Goal: Information Seeking & Learning: Learn about a topic

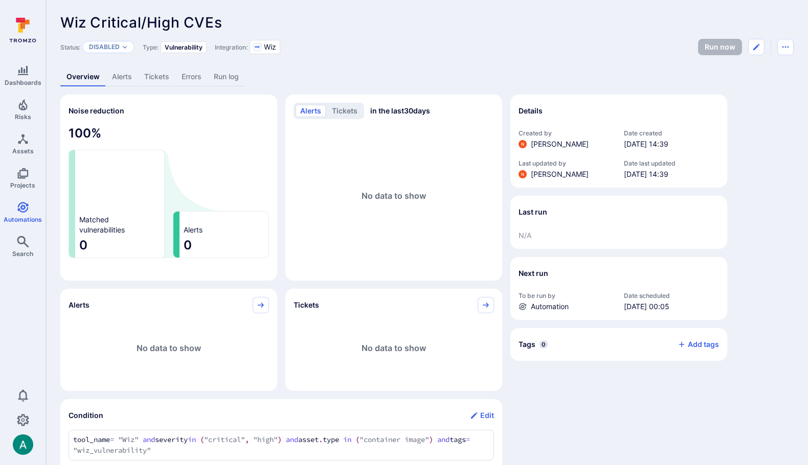
click at [122, 78] on link "Alerts" at bounding box center [122, 76] width 32 height 19
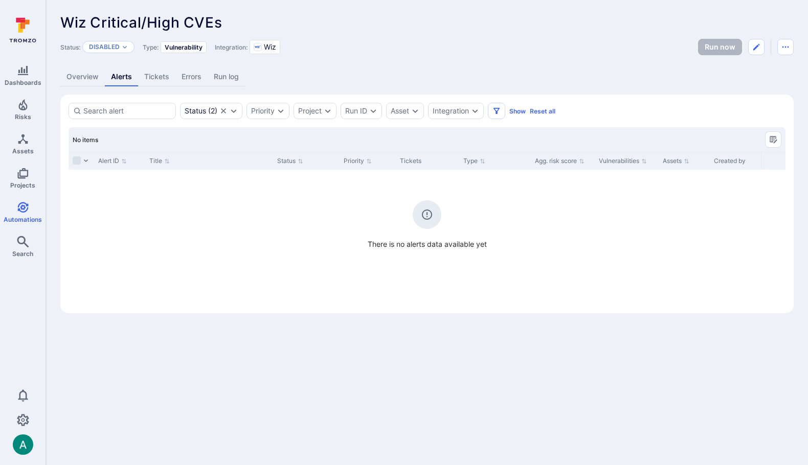
click at [92, 77] on link "Overview" at bounding box center [82, 76] width 44 height 19
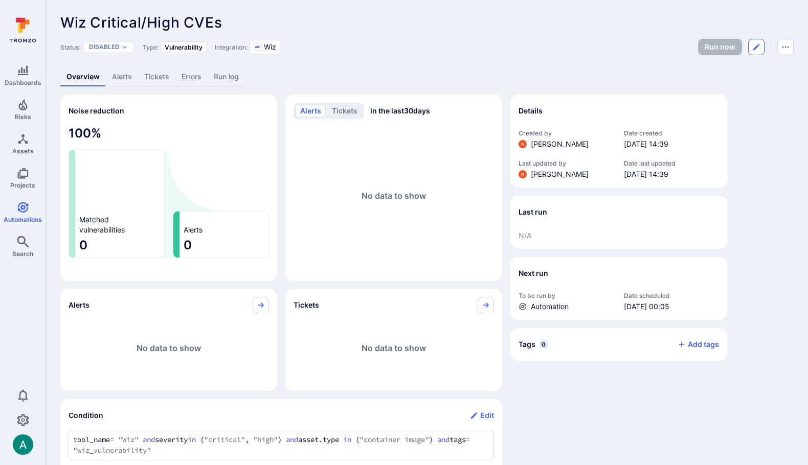
click at [755, 47] on icon "Edit automation" at bounding box center [756, 47] width 6 height 6
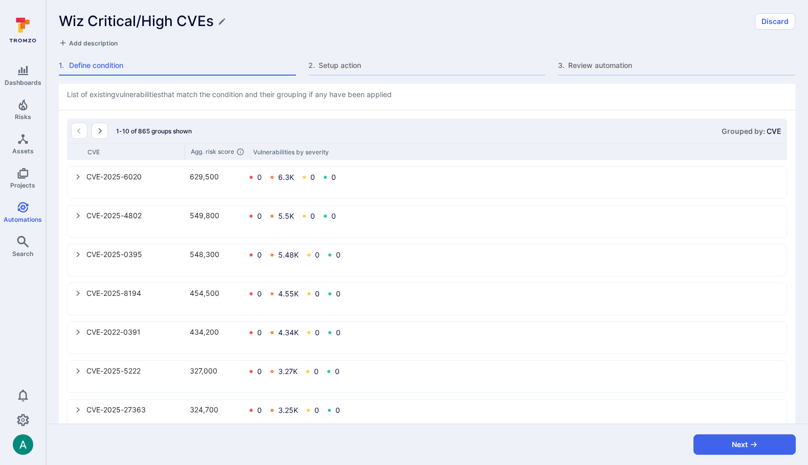
scroll to position [351, 0]
click at [79, 216] on icon "select group" at bounding box center [78, 214] width 8 height 8
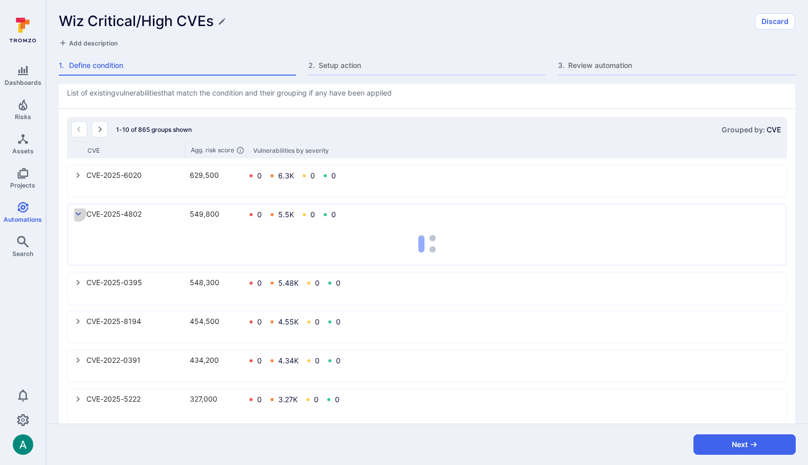
click at [79, 216] on icon "select group" at bounding box center [78, 214] width 8 height 8
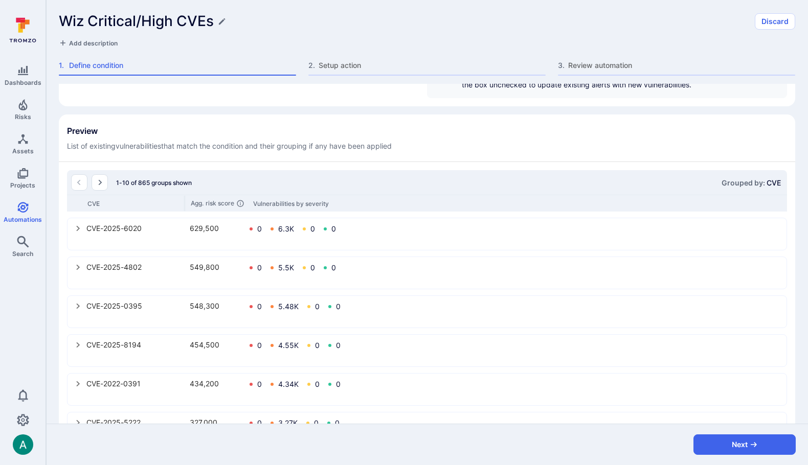
scroll to position [233, 0]
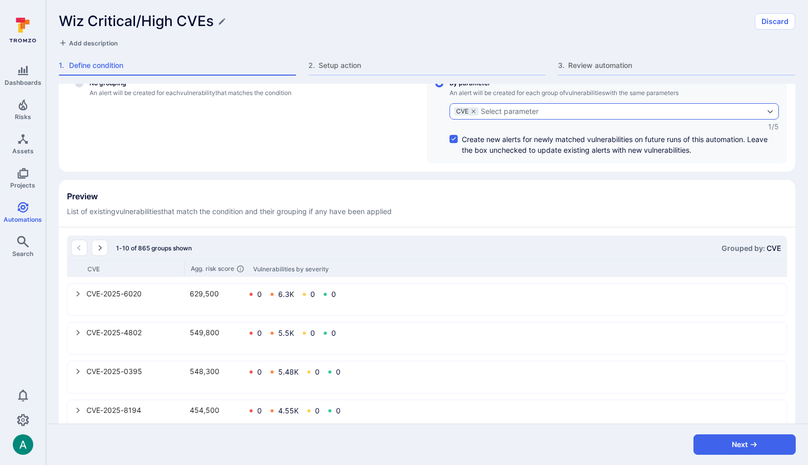
click at [543, 110] on div "Select parameter" at bounding box center [622, 111] width 283 height 8
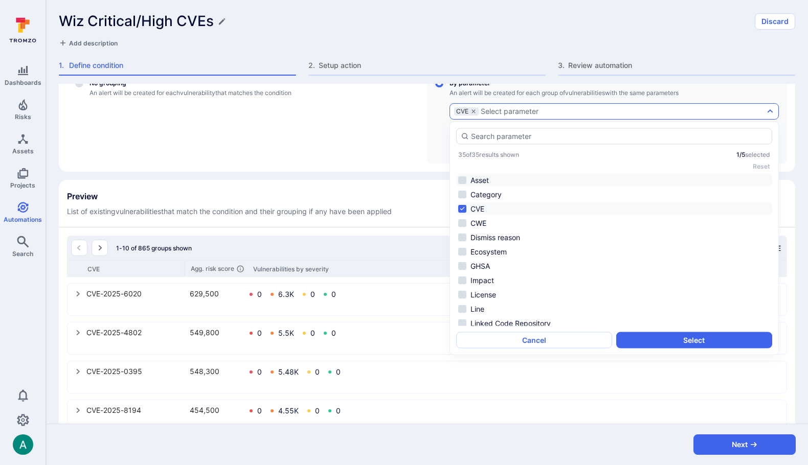
click at [485, 181] on li "Asset" at bounding box center [614, 180] width 316 height 12
click at [666, 337] on button "Select" at bounding box center [694, 340] width 156 height 16
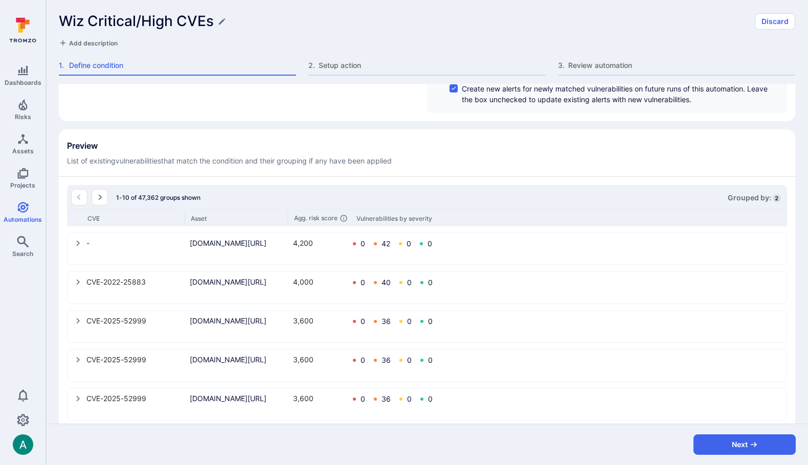
scroll to position [315, 0]
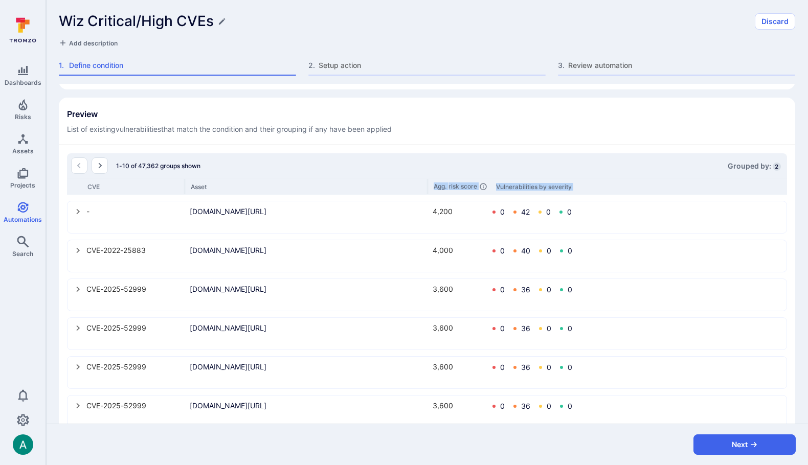
drag, startPoint x: 288, startPoint y: 189, endPoint x: 427, endPoint y: 199, distance: 140.0
click at [427, 199] on div "1-10 of 47,362 groups shown Grouped by: 2 CVE Asset Agg. risk score Vulnerabili…" at bounding box center [427, 368] width 720 height 430
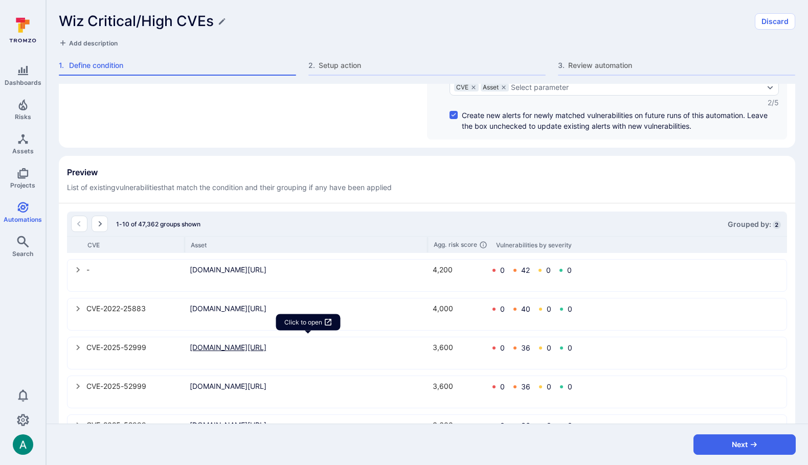
scroll to position [252, 0]
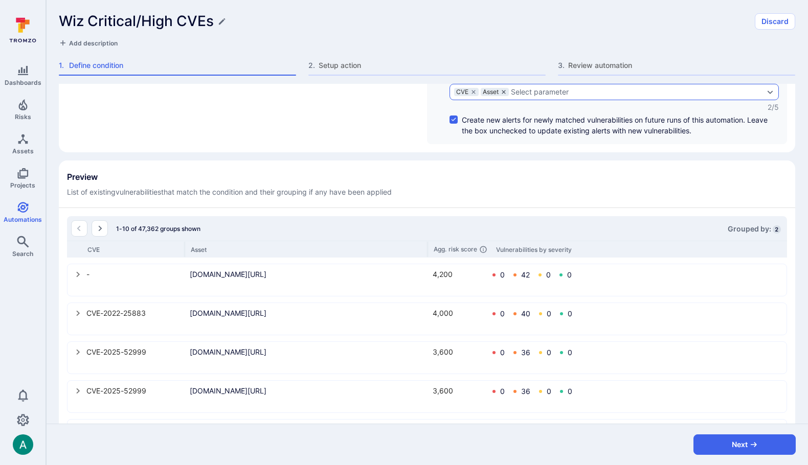
click at [505, 89] on icon "grouping parameters" at bounding box center [504, 92] width 6 height 6
click at [443, 68] on input "By parameter An alert will be created for each group of vulnerabilities with th…" at bounding box center [439, 64] width 8 height 8
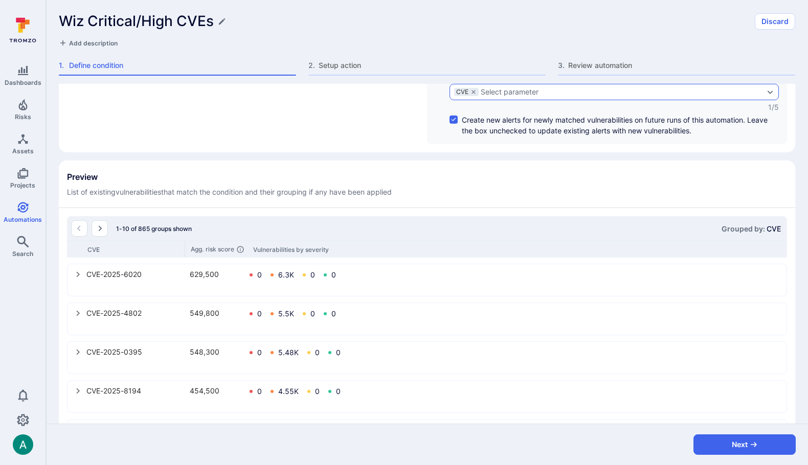
scroll to position [62, 0]
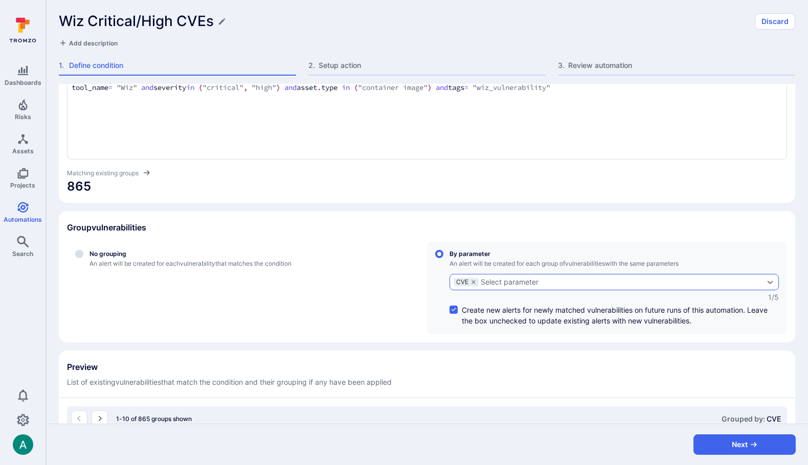
click at [536, 279] on div "Select parameter" at bounding box center [510, 282] width 58 height 8
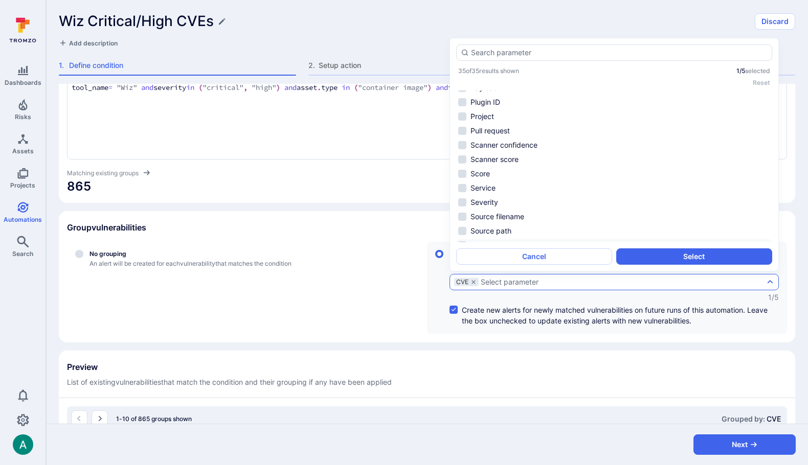
scroll to position [208, 0]
click at [499, 116] on li "Project" at bounding box center [614, 117] width 316 height 12
click at [665, 254] on button "Select" at bounding box center [694, 257] width 156 height 16
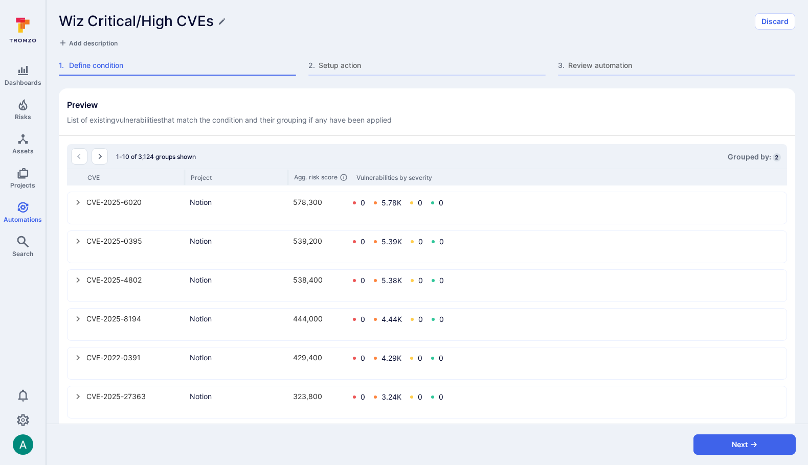
scroll to position [327, 0]
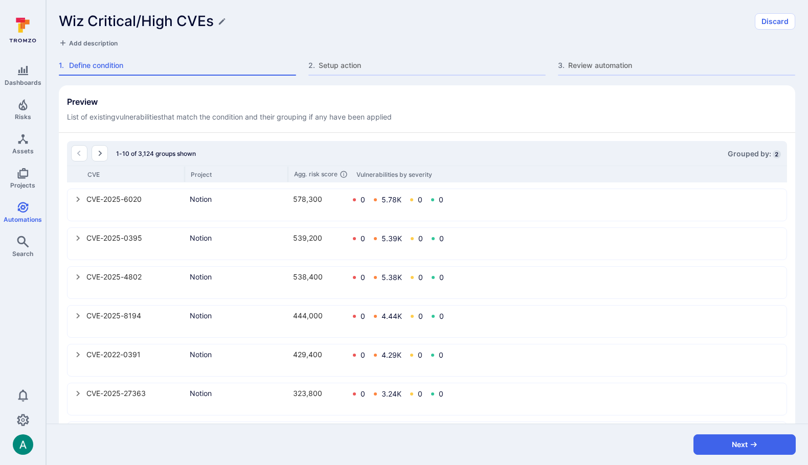
click at [79, 198] on icon "select group" at bounding box center [78, 199] width 8 height 8
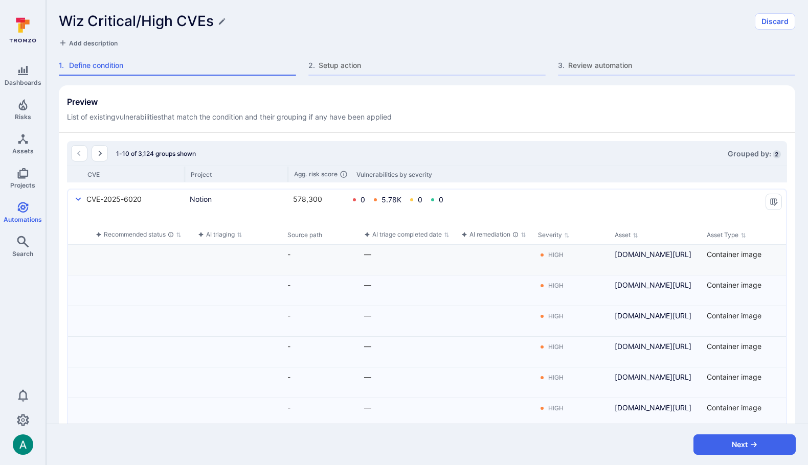
scroll to position [0, 169]
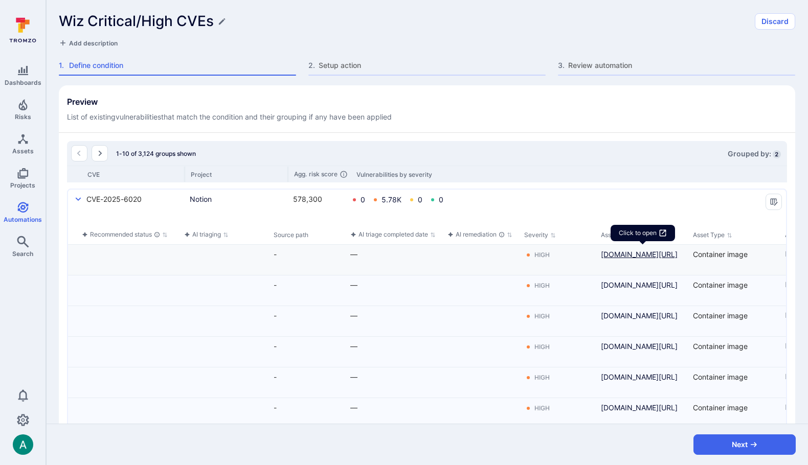
click at [615, 252] on link "274567149370.dkr.ecr.us-west-2.amazonaws.com/notion-next@sha256:624d997c6884016…" at bounding box center [643, 254] width 84 height 11
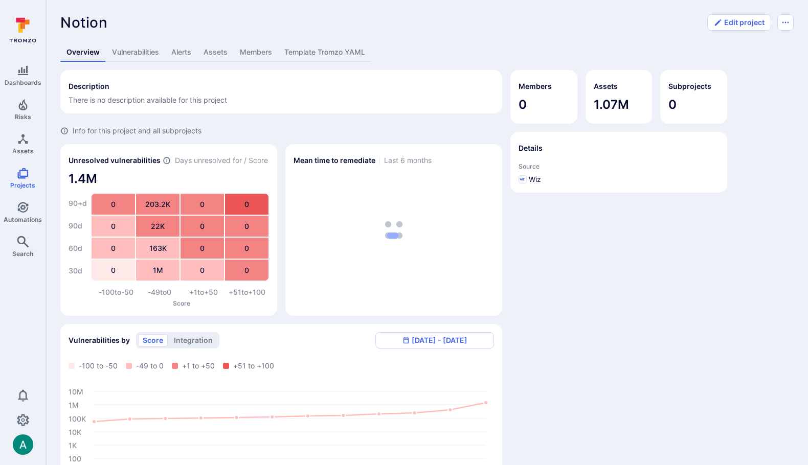
click at [206, 50] on link "Assets" at bounding box center [215, 52] width 36 height 19
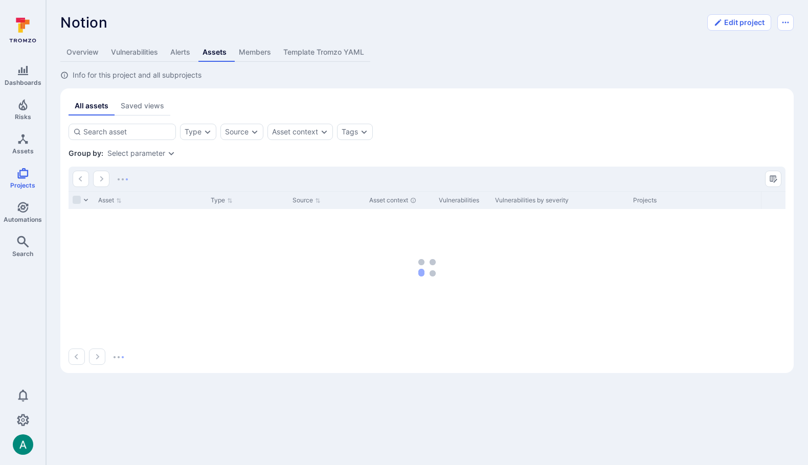
click at [67, 59] on link "Overview" at bounding box center [82, 52] width 44 height 19
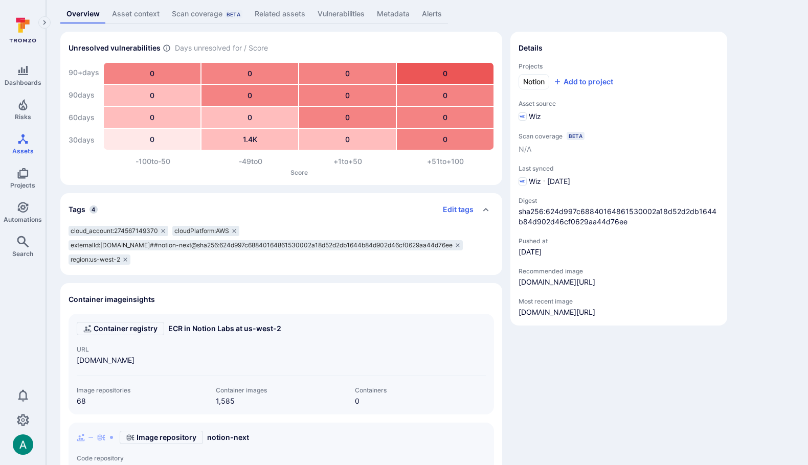
scroll to position [61, 0]
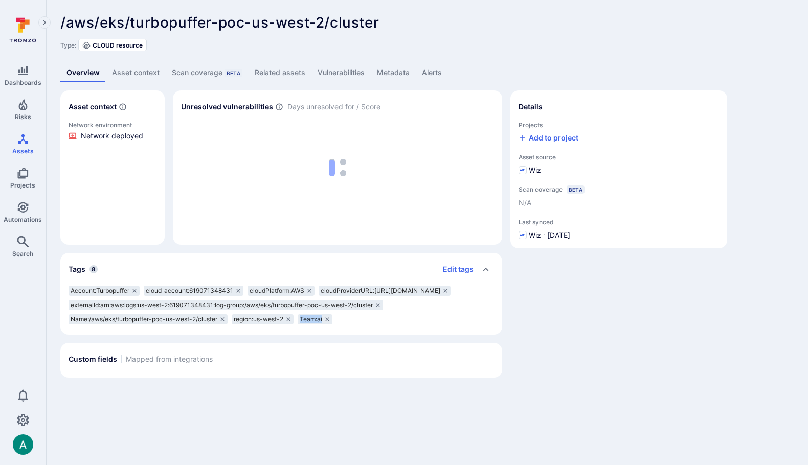
drag, startPoint x: 302, startPoint y: 342, endPoint x: 324, endPoint y: 342, distance: 22.0
click at [324, 325] on div "Team:ai" at bounding box center [315, 319] width 35 height 10
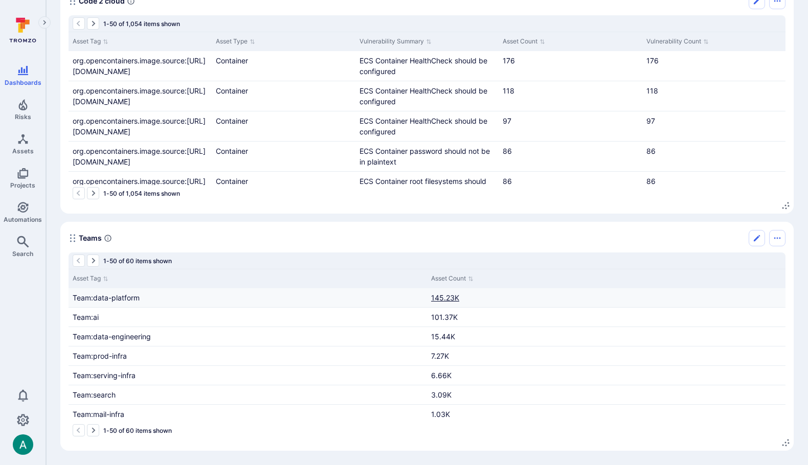
click at [447, 301] on link "145.23K" at bounding box center [445, 297] width 28 height 9
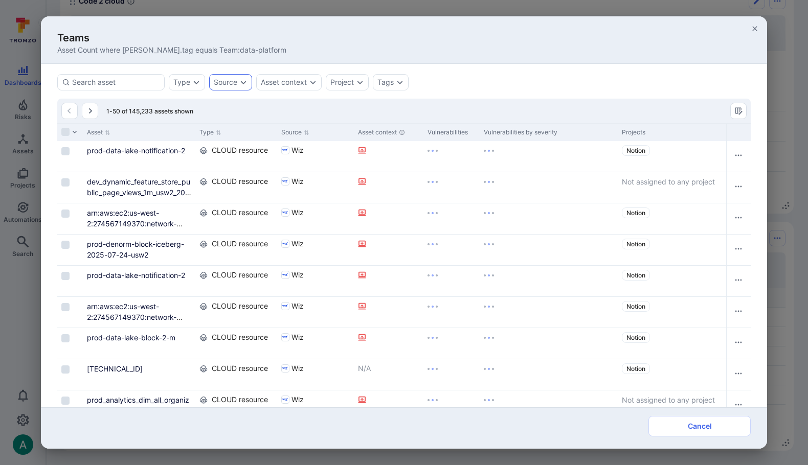
click at [229, 80] on div "Source" at bounding box center [226, 82] width 24 height 8
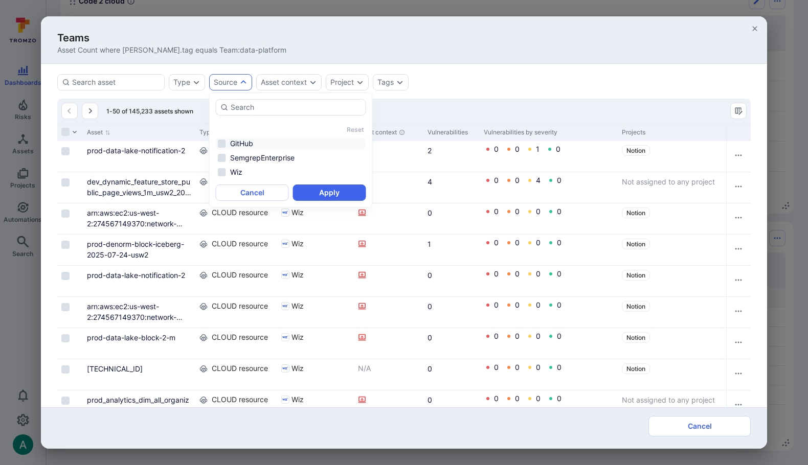
click at [248, 141] on li "GitHub" at bounding box center [291, 144] width 150 height 12
click at [249, 157] on li "SemgrepEnterprise" at bounding box center [291, 158] width 150 height 12
click at [324, 192] on button "Apply" at bounding box center [329, 193] width 73 height 16
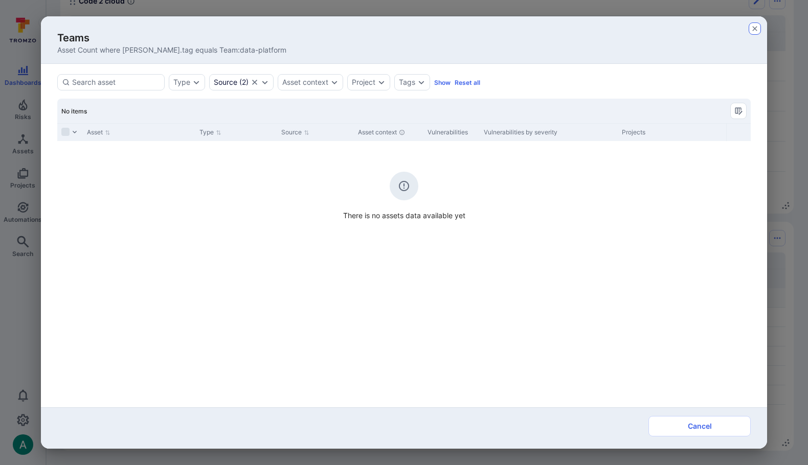
click at [753, 28] on icon "button" at bounding box center [755, 29] width 8 height 8
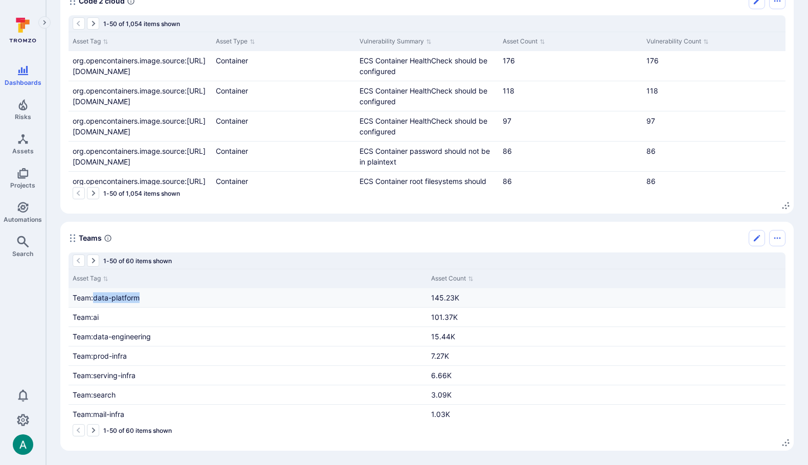
drag, startPoint x: 141, startPoint y: 298, endPoint x: 93, endPoint y: 300, distance: 47.6
click at [93, 300] on div "Team:data-platform" at bounding box center [248, 297] width 358 height 19
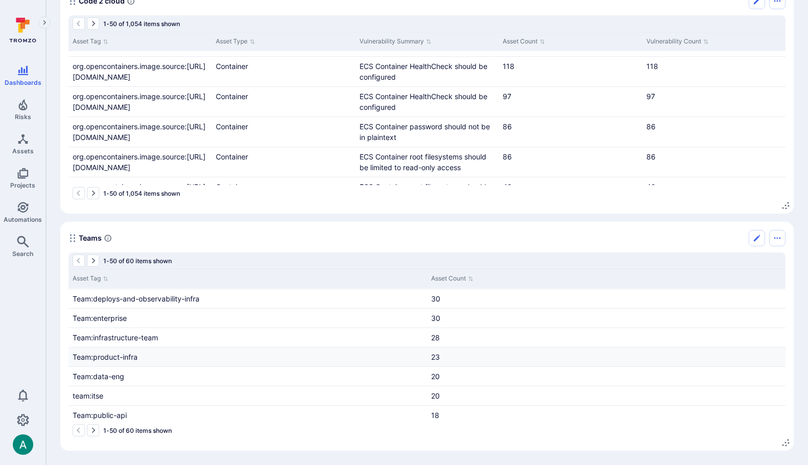
scroll to position [310, 0]
click at [24, 175] on icon "Projects" at bounding box center [22, 173] width 11 height 11
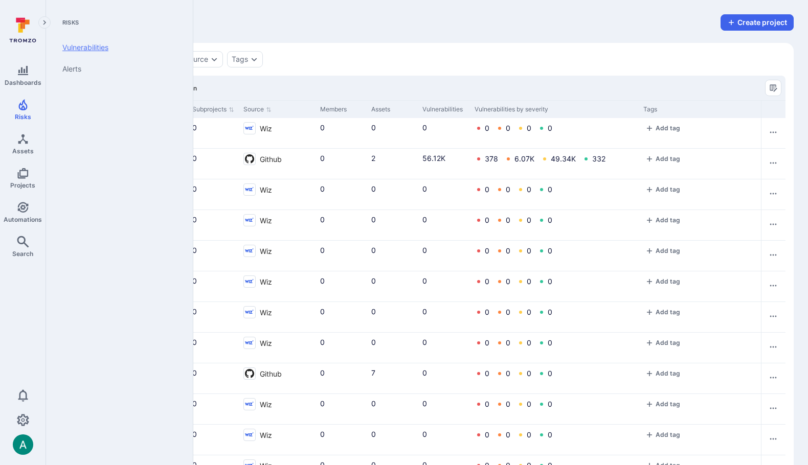
click at [75, 52] on link "Vulnerabilities" at bounding box center [117, 47] width 126 height 21
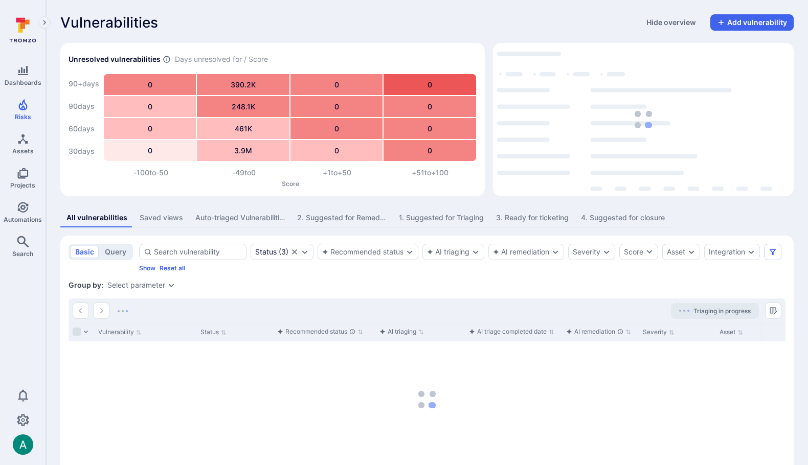
click at [170, 286] on icon "Expand dropdown" at bounding box center [172, 286] width 6 height 4
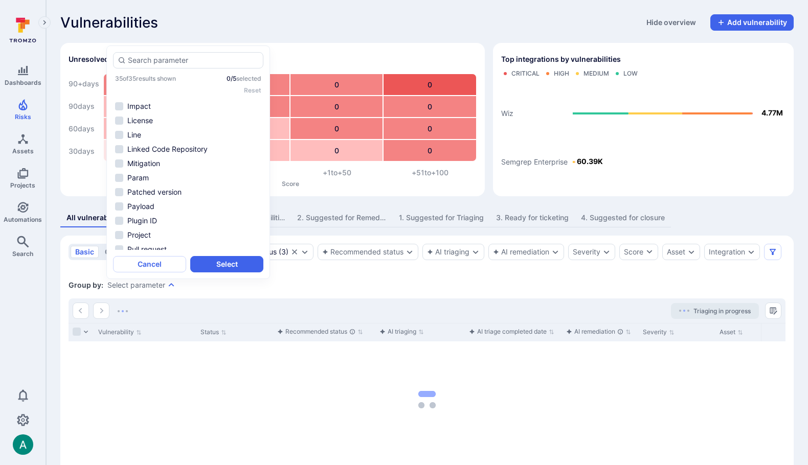
scroll to position [99, 0]
click at [172, 232] on li "Project" at bounding box center [188, 234] width 150 height 12
click at [221, 263] on button "Select" at bounding box center [226, 264] width 73 height 16
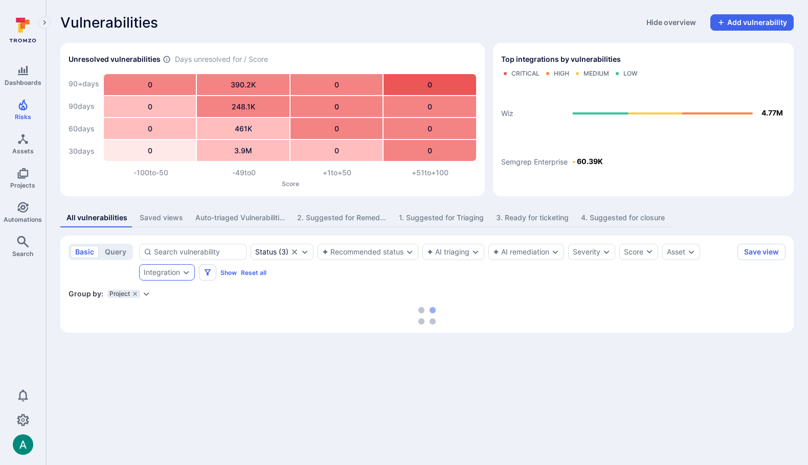
click at [177, 268] on div "Integration" at bounding box center [162, 272] width 36 height 8
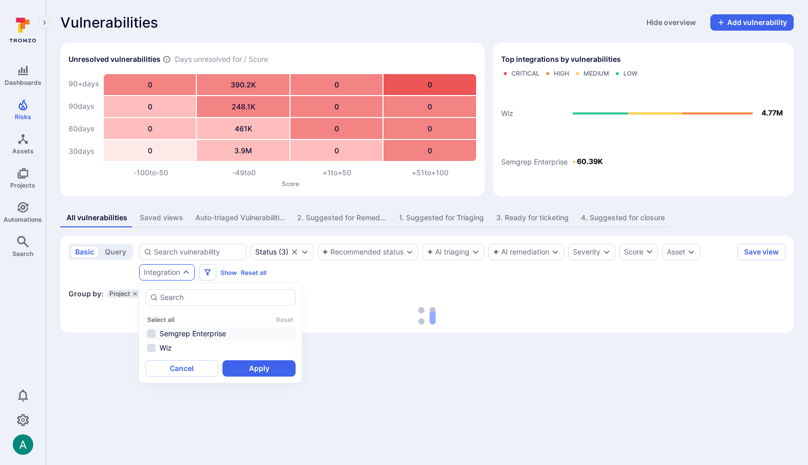
click at [178, 336] on li "Semgrep Enterprise" at bounding box center [220, 334] width 150 height 12
click at [274, 371] on button "Apply" at bounding box center [258, 368] width 73 height 16
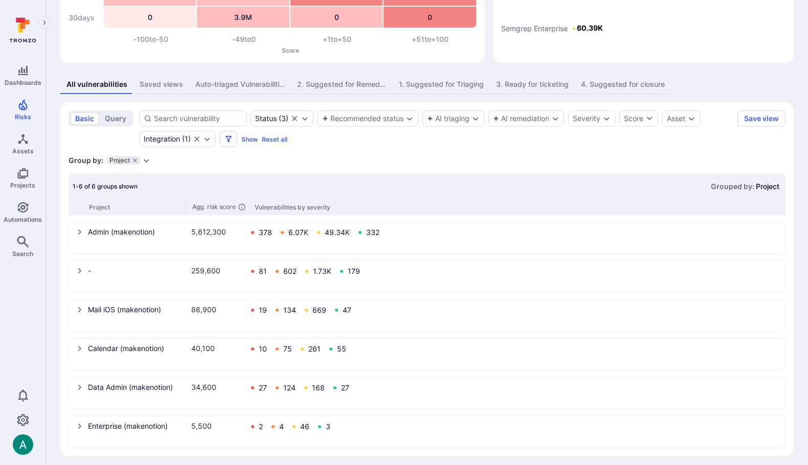
scroll to position [139, 0]
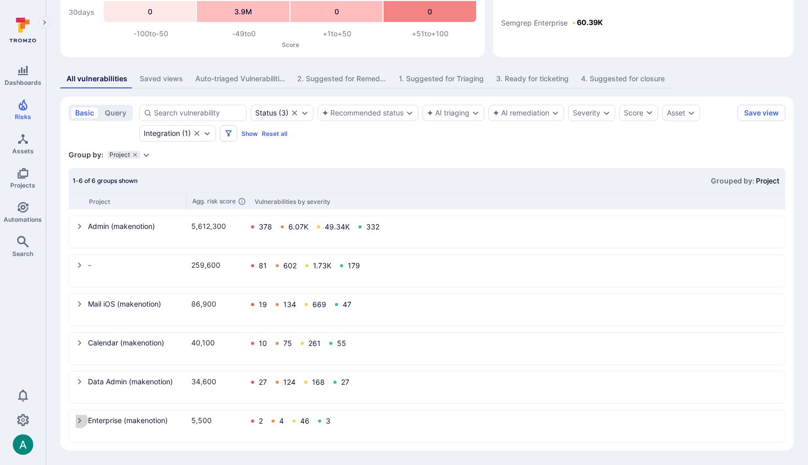
click at [80, 420] on icon "select group" at bounding box center [80, 421] width 4 height 6
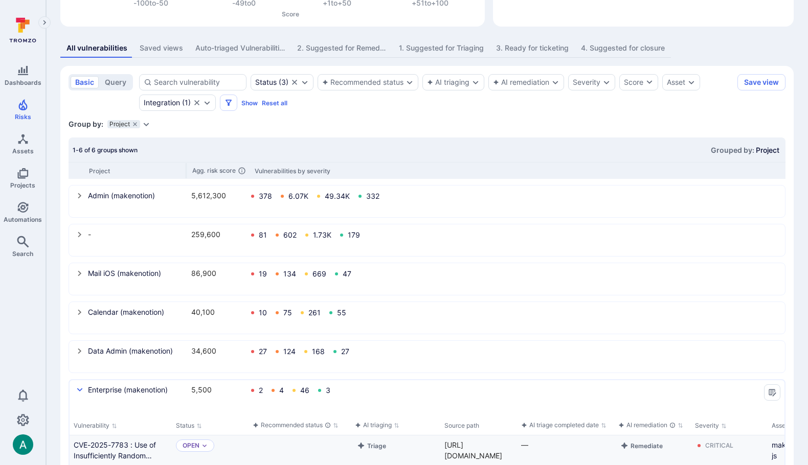
scroll to position [302, 0]
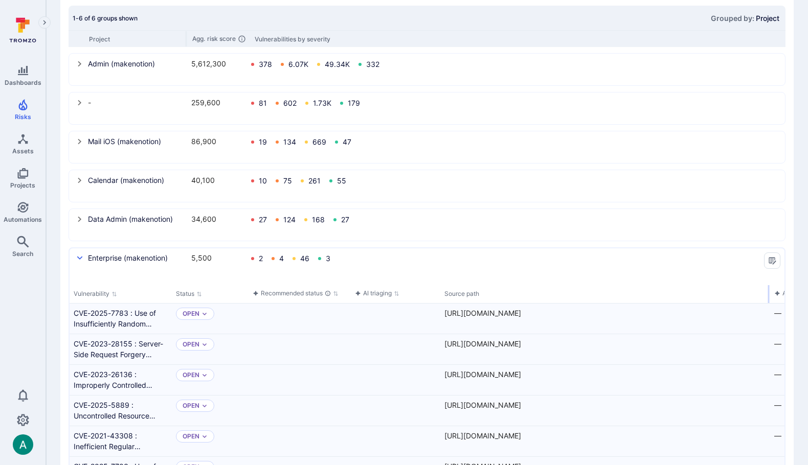
drag, startPoint x: 514, startPoint y: 292, endPoint x: 767, endPoint y: 302, distance: 253.3
click at [768, 302] on div "select group" at bounding box center [769, 294] width 2 height 18
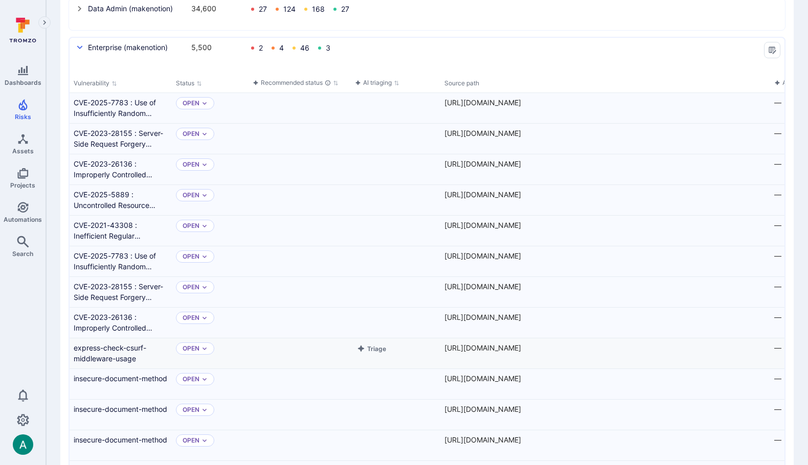
scroll to position [499, 0]
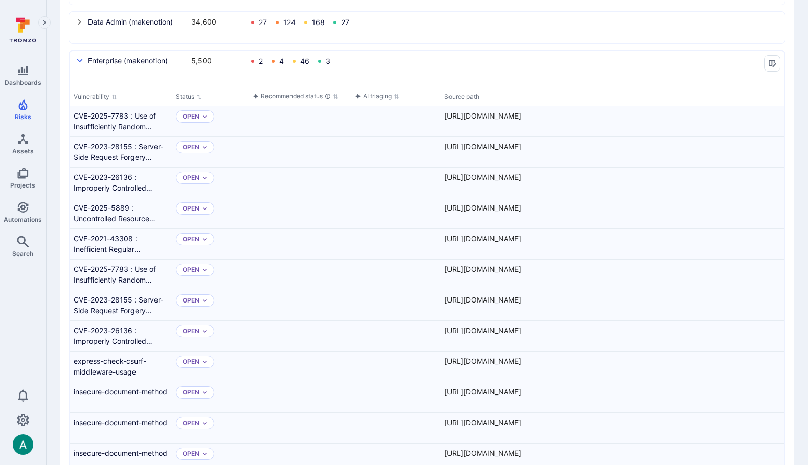
drag, startPoint x: 768, startPoint y: 95, endPoint x: 797, endPoint y: 95, distance: 28.6
click at [797, 95] on div "Vulnerabilities Hide overview Add vulnerability Unresolved vulnerabilities Days…" at bounding box center [427, 132] width 762 height 1263
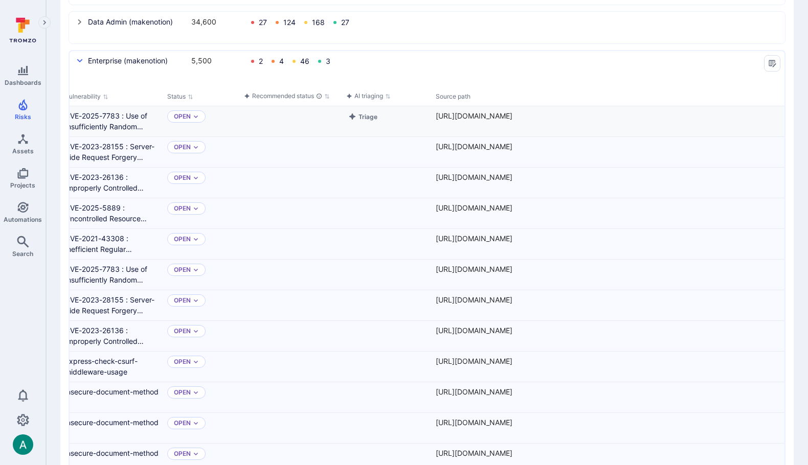
scroll to position [0, 7]
click at [769, 65] on icon "Manage columns" at bounding box center [772, 63] width 7 height 7
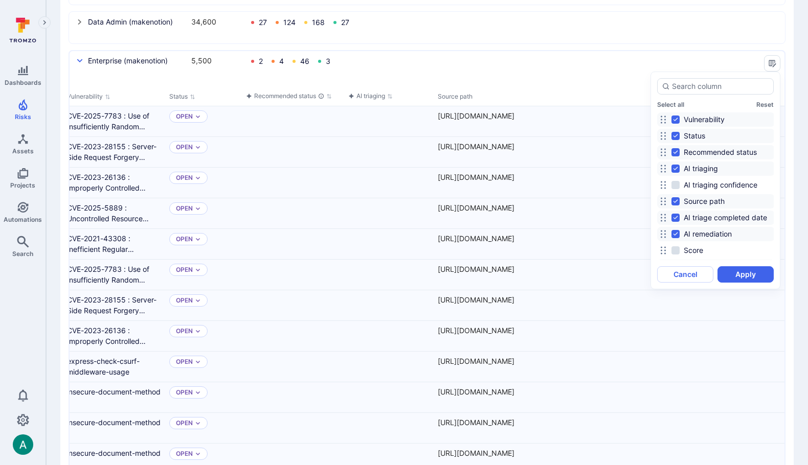
click at [676, 163] on label "AI triaging" at bounding box center [695, 169] width 49 height 12
click at [676, 165] on input "AI triaging" at bounding box center [675, 169] width 8 height 8
checkbox input "false"
click at [676, 148] on input "Recommended status" at bounding box center [675, 152] width 8 height 8
checkbox input "false"
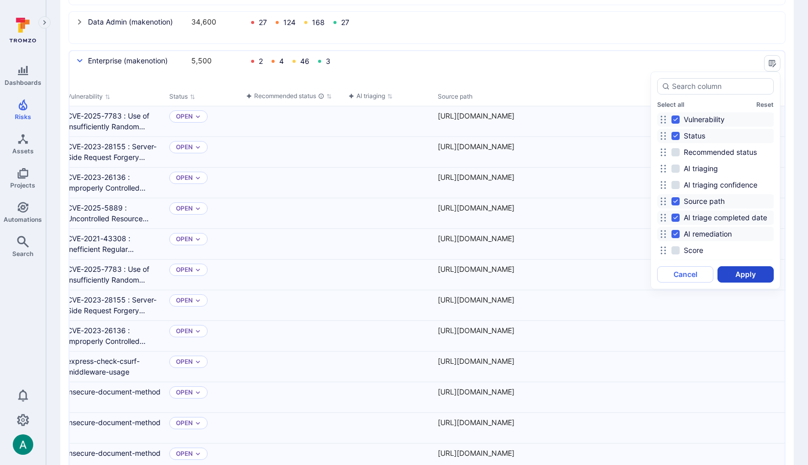
click at [742, 268] on button "Apply" at bounding box center [745, 274] width 56 height 16
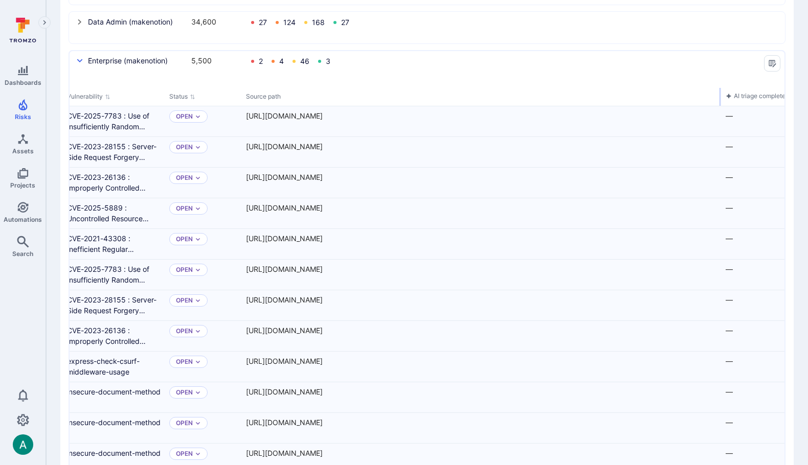
drag, startPoint x: 598, startPoint y: 98, endPoint x: 719, endPoint y: 98, distance: 121.2
click at [719, 98] on div "select group" at bounding box center [720, 97] width 2 height 18
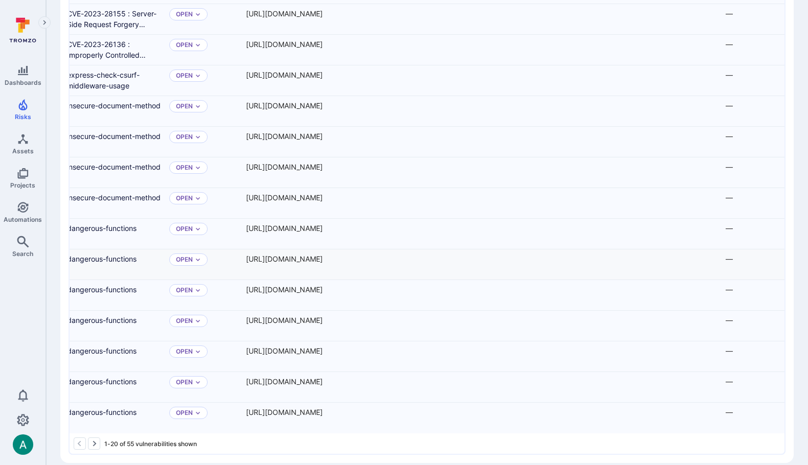
scroll to position [798, 0]
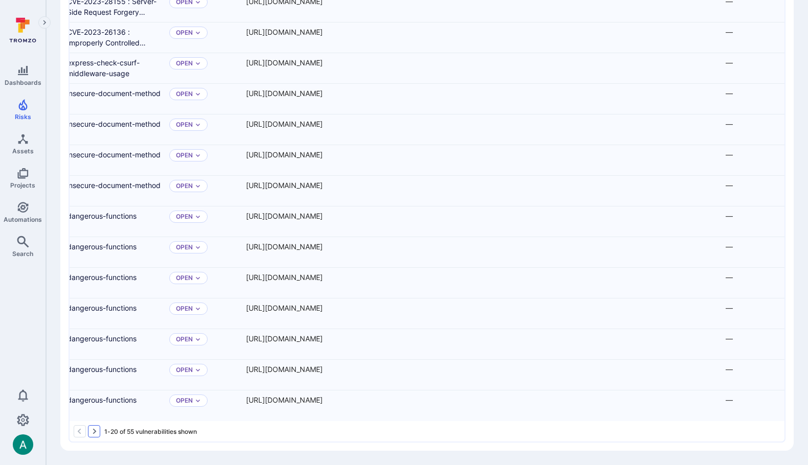
click at [96, 430] on icon "Go to the next page" at bounding box center [94, 431] width 8 height 8
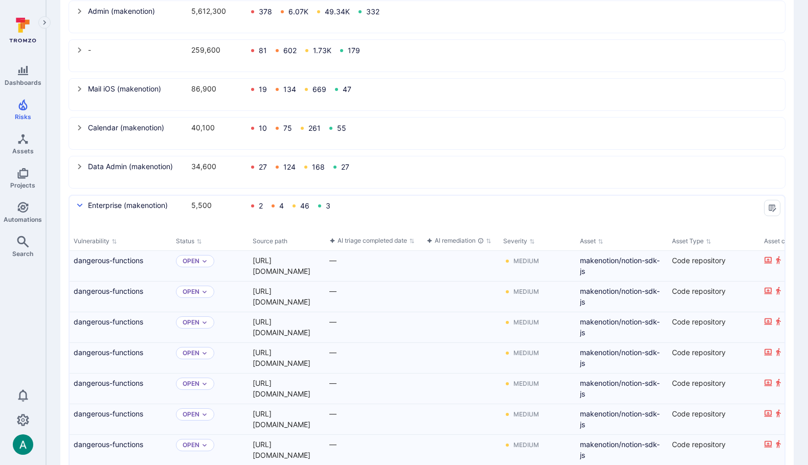
scroll to position [355, 0]
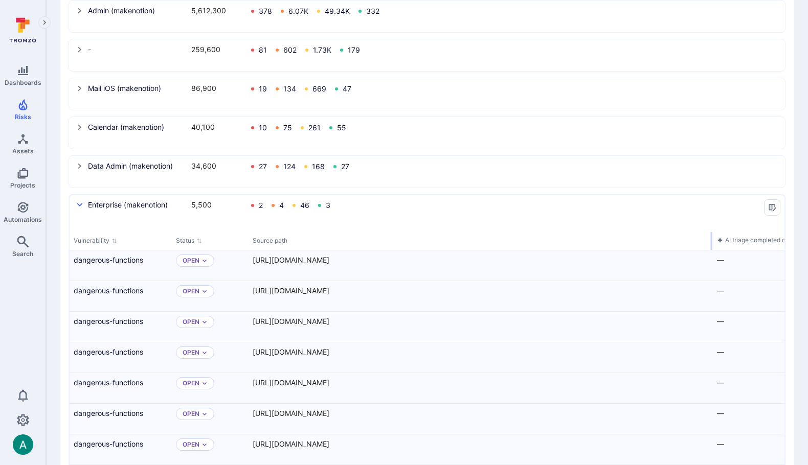
drag, startPoint x: 324, startPoint y: 238, endPoint x: 711, endPoint y: 241, distance: 387.6
click at [711, 241] on div "select group" at bounding box center [712, 241] width 2 height 18
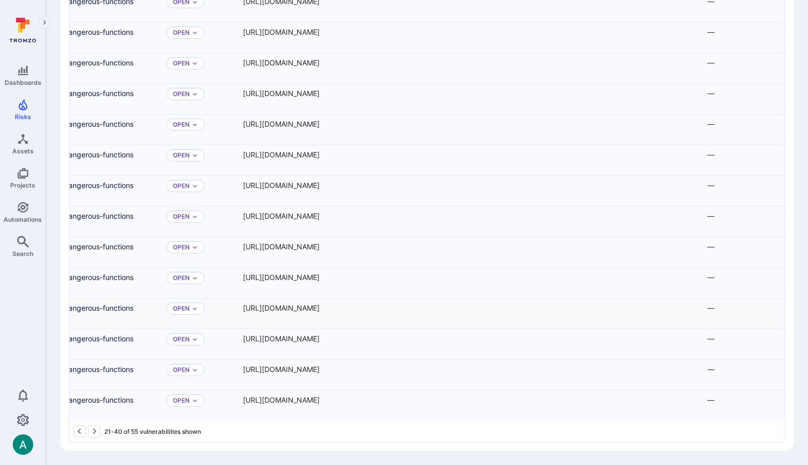
scroll to position [0, 0]
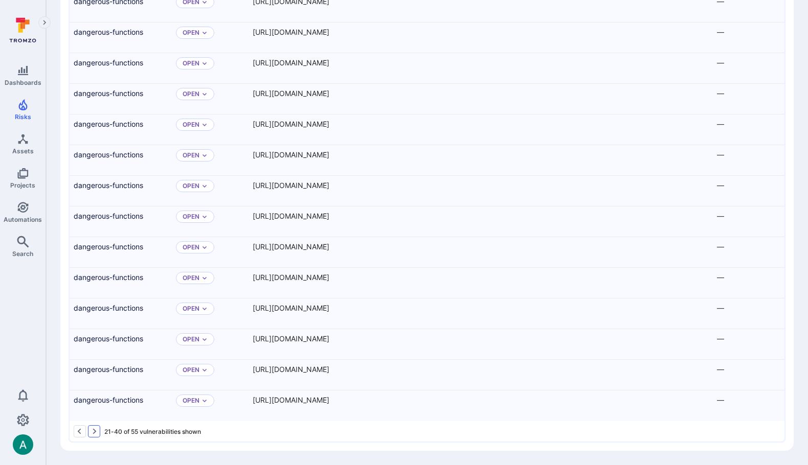
click at [93, 427] on icon "Go to the next page" at bounding box center [94, 431] width 8 height 8
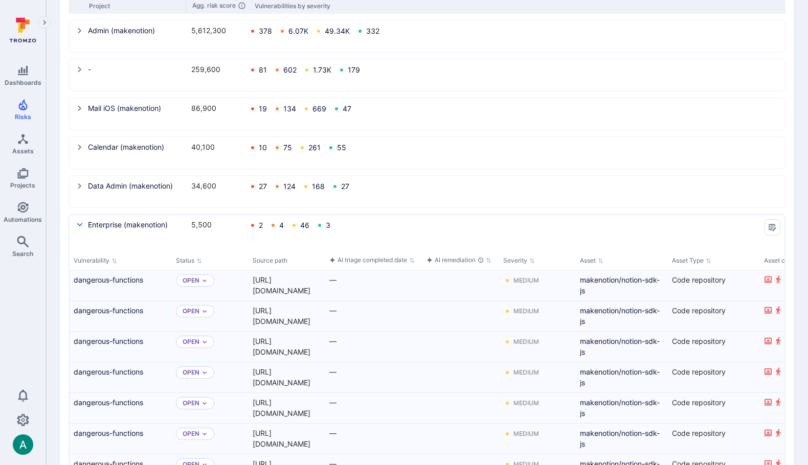
scroll to position [335, 0]
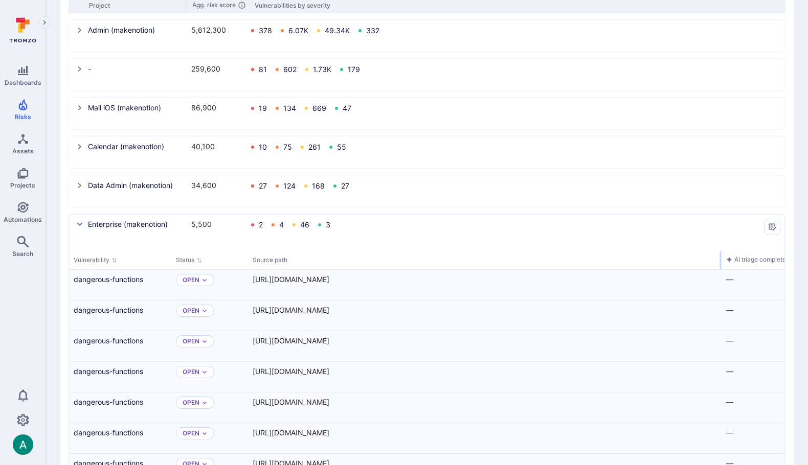
drag, startPoint x: 324, startPoint y: 259, endPoint x: 720, endPoint y: 244, distance: 397.1
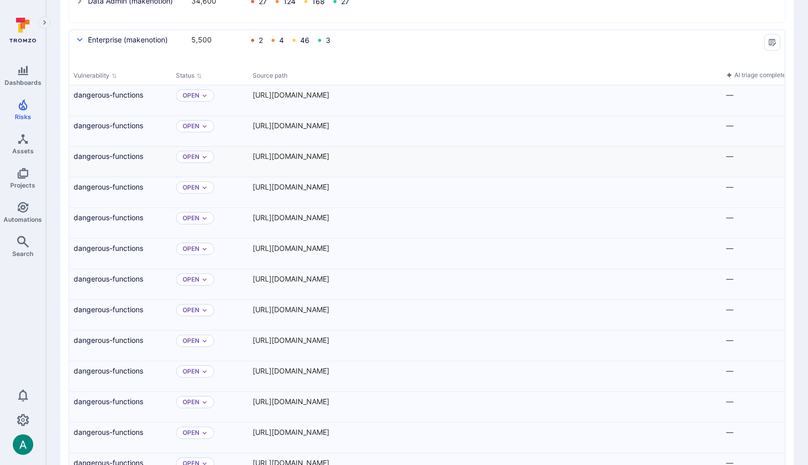
scroll to position [519, 0]
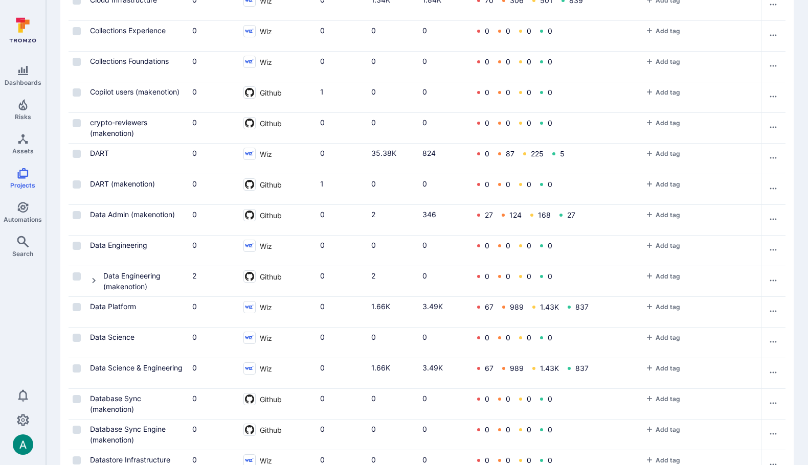
scroll to position [559, 0]
click at [96, 277] on icon "Cell for Project" at bounding box center [94, 279] width 8 height 8
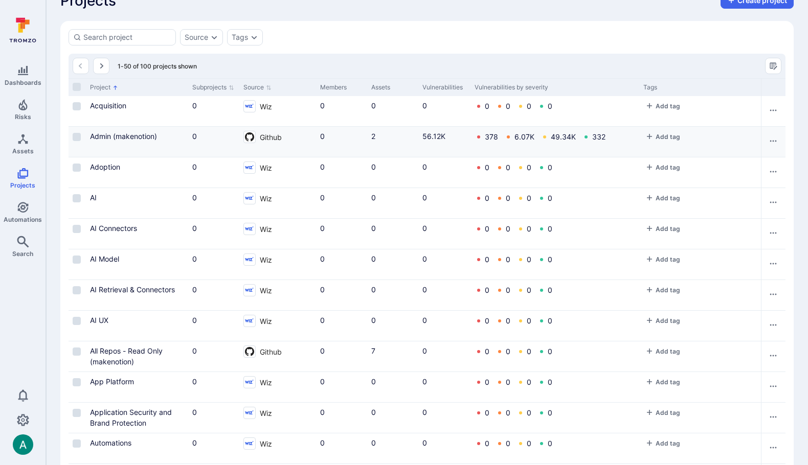
scroll to position [15, 0]
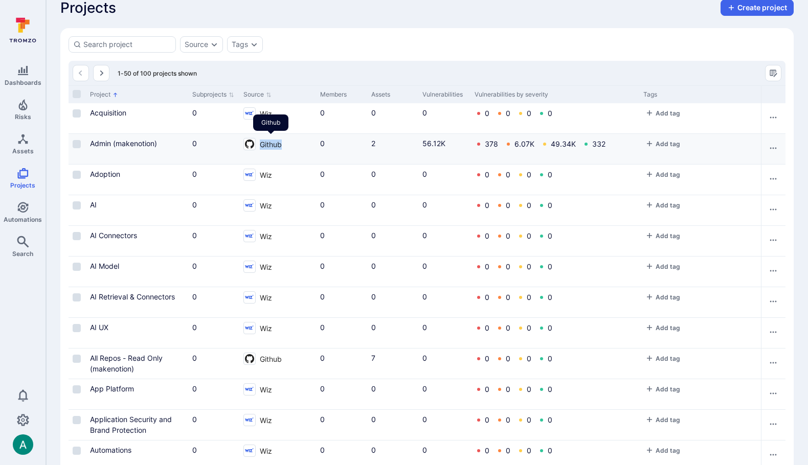
drag, startPoint x: 280, startPoint y: 146, endPoint x: 260, endPoint y: 146, distance: 20.5
click at [260, 146] on span "Github" at bounding box center [271, 144] width 22 height 12
click at [261, 146] on span "Github" at bounding box center [271, 144] width 22 height 12
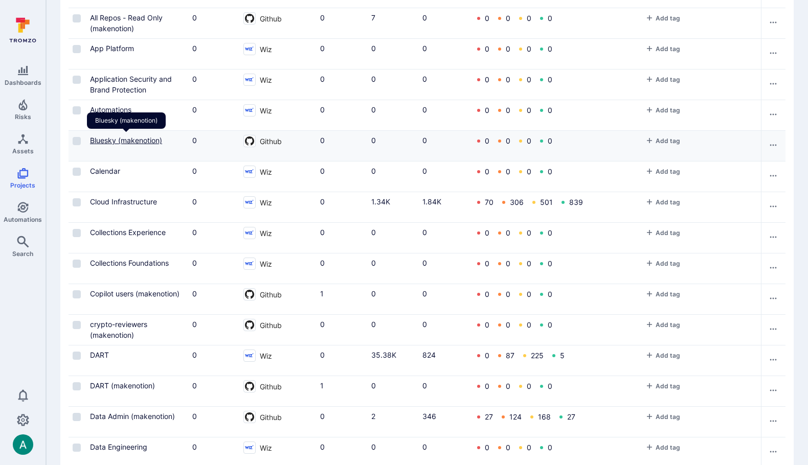
scroll to position [0, 0]
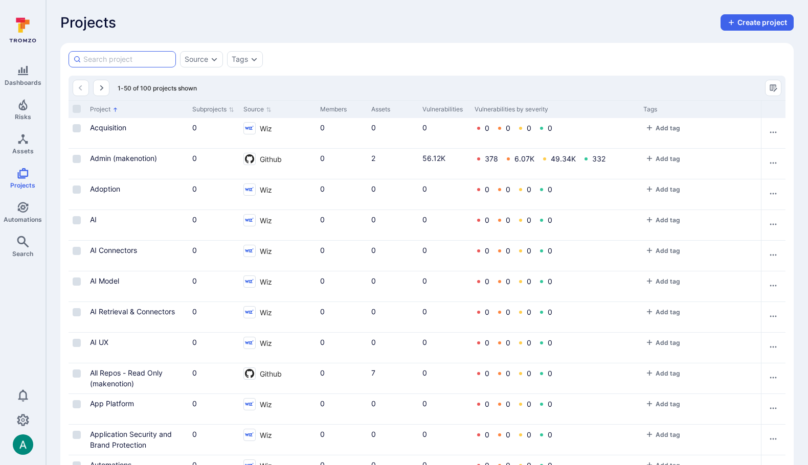
click at [150, 62] on input at bounding box center [127, 59] width 88 height 10
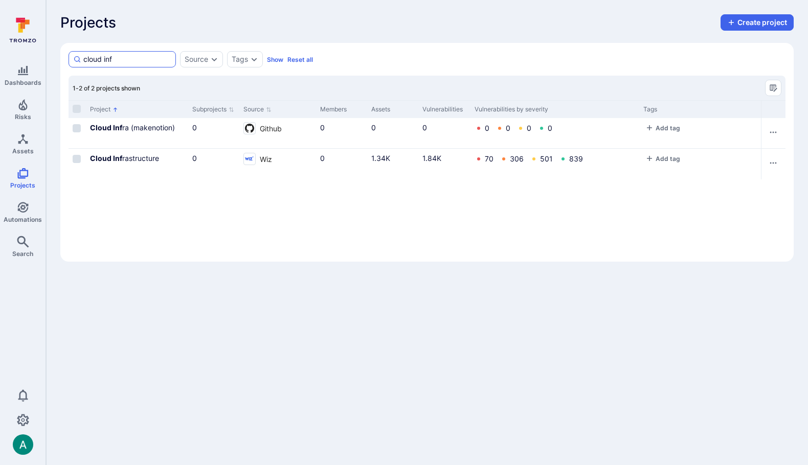
click at [131, 60] on input "cloud inf" at bounding box center [127, 59] width 88 height 10
type input "cloud inf"
click at [143, 125] on link "Cloud Inf ra (makenotion)" at bounding box center [132, 127] width 85 height 9
click at [133, 56] on input "cloud inf" at bounding box center [127, 59] width 88 height 10
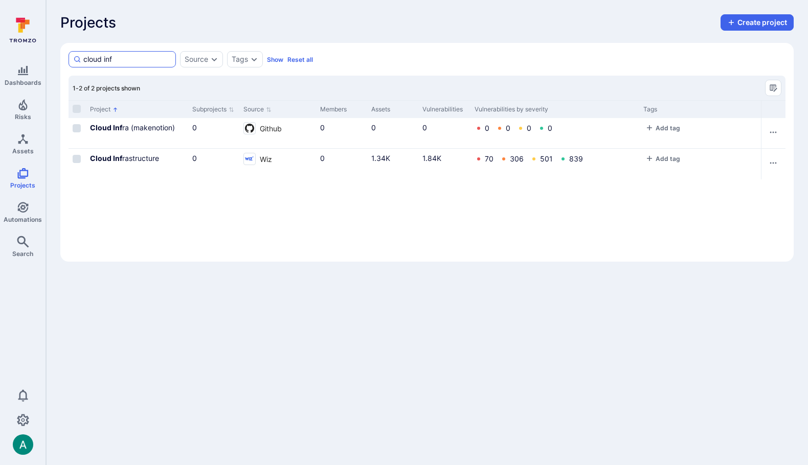
click at [133, 56] on input "cloud inf" at bounding box center [127, 59] width 88 height 10
